Goal: Task Accomplishment & Management: Use online tool/utility

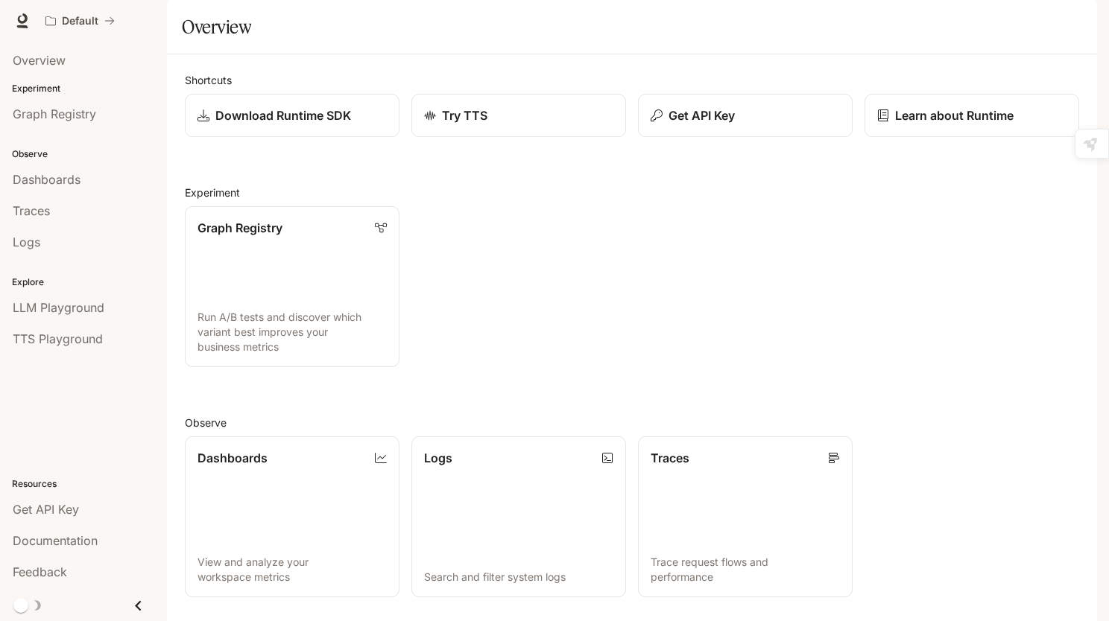
click at [712, 124] on p "Get API Key" at bounding box center [701, 116] width 66 height 18
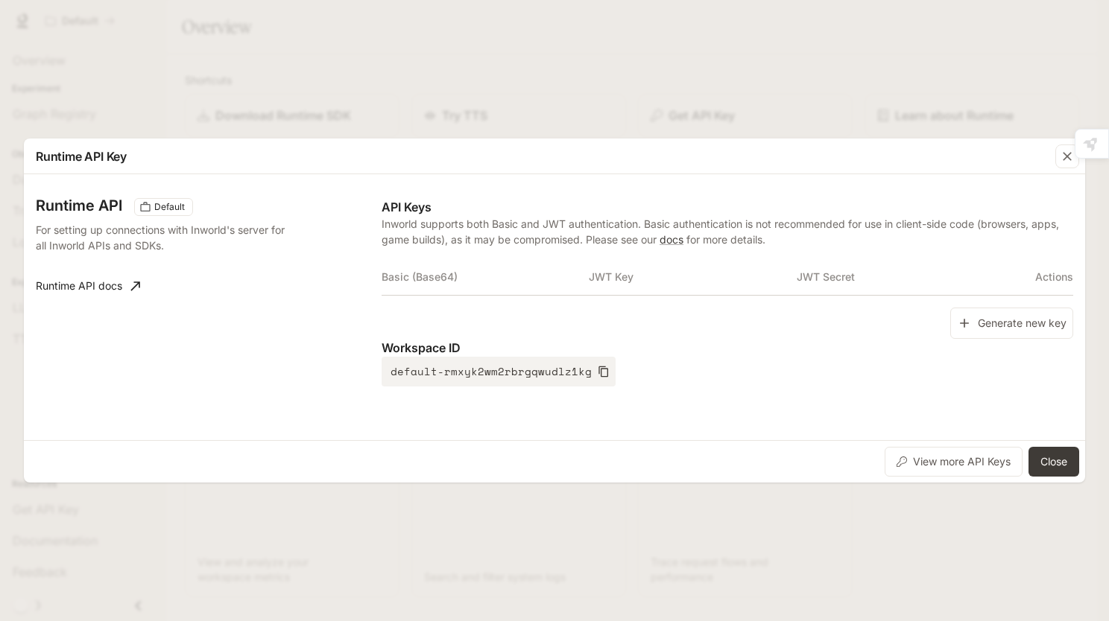
click at [445, 285] on th "Basic (Base64)" at bounding box center [485, 277] width 207 height 36
click at [962, 314] on button "Generate new key" at bounding box center [1011, 324] width 123 height 32
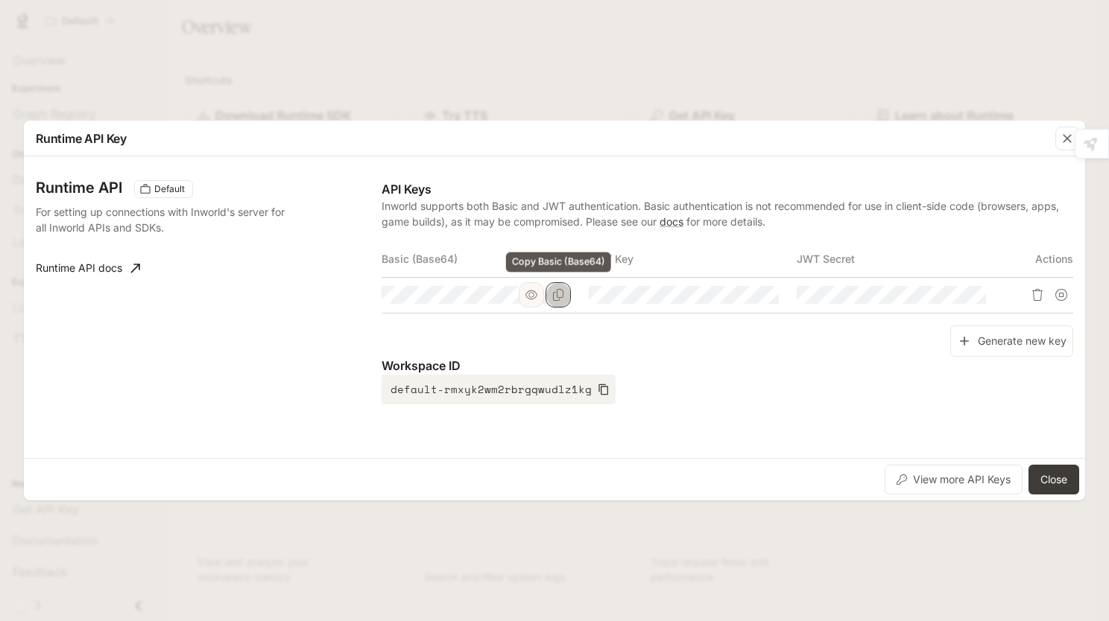
click at [554, 291] on icon "Copy Basic (Base64)" at bounding box center [558, 295] width 12 height 12
